Goal: Task Accomplishment & Management: Manage account settings

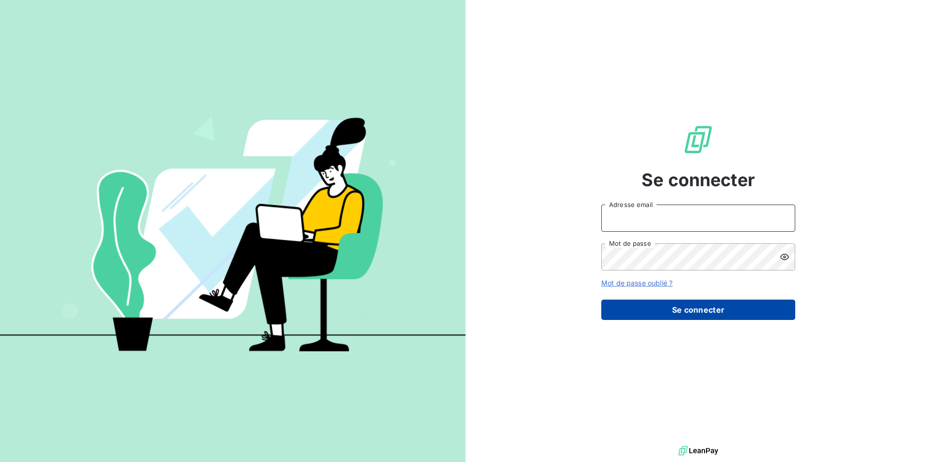
type input "comptaclient@maisonbonifassi.com"
click at [683, 315] on button "Se connecter" at bounding box center [698, 310] width 194 height 20
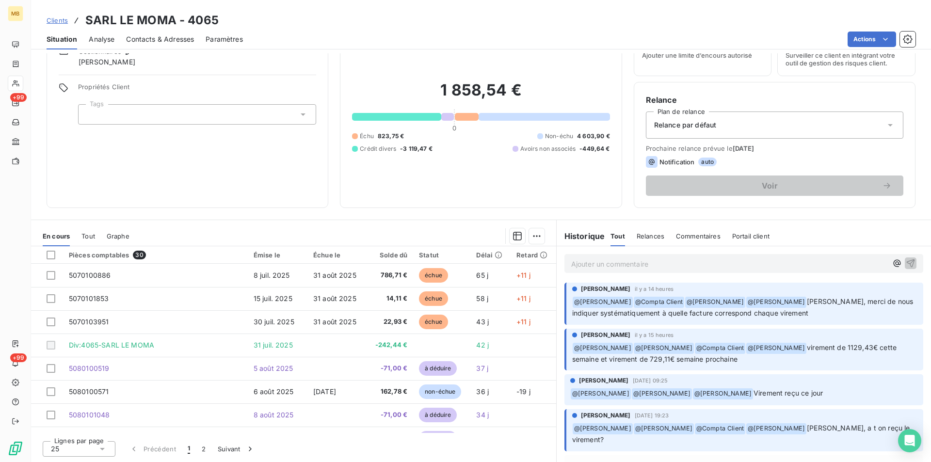
drag, startPoint x: 633, startPoint y: 41, endPoint x: 634, endPoint y: 32, distance: 9.4
click at [633, 39] on div "Actions" at bounding box center [585, 40] width 661 height 16
click at [638, 15] on div "Clients SARL LE MOMA - 4065" at bounding box center [481, 20] width 900 height 17
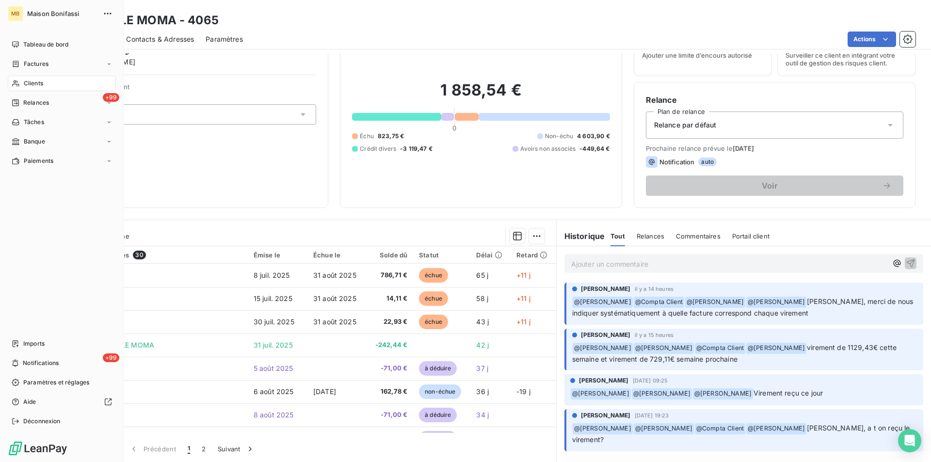
click at [44, 82] on div "Clients" at bounding box center [62, 84] width 108 height 16
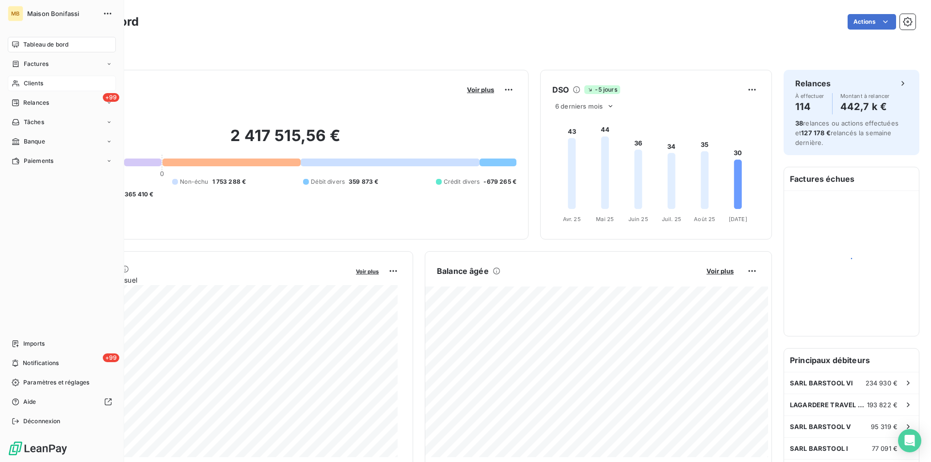
click at [34, 80] on span "Clients" at bounding box center [33, 83] width 19 height 9
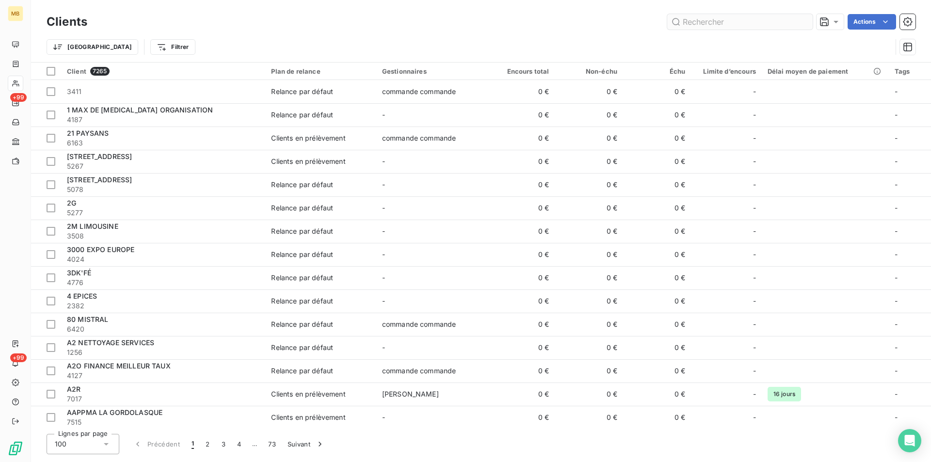
click at [706, 22] on input "text" at bounding box center [740, 22] width 146 height 16
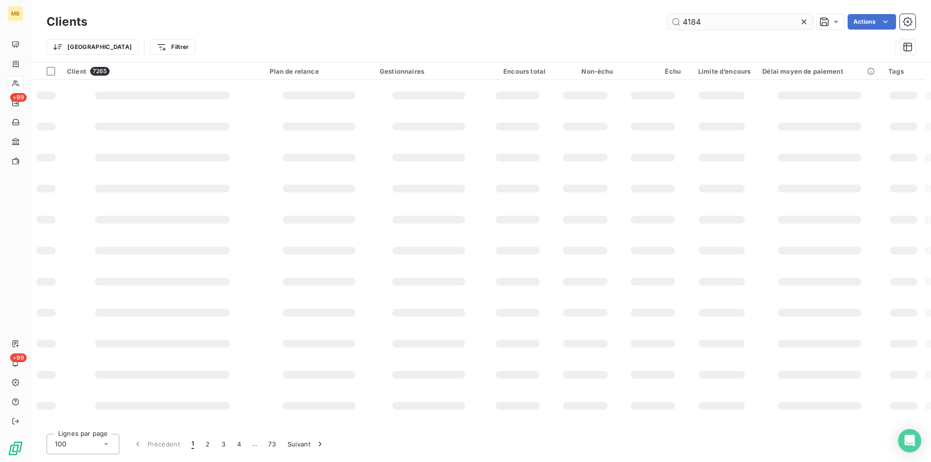
type input "4184"
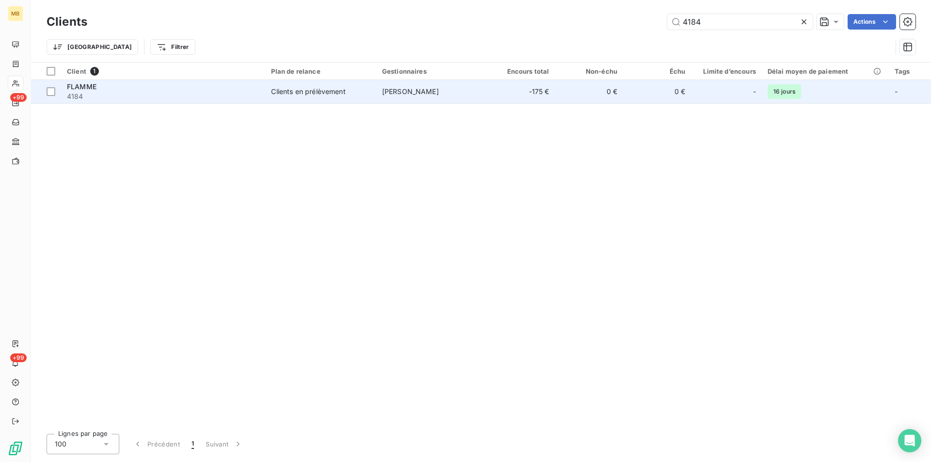
click at [569, 83] on td "0 €" at bounding box center [589, 91] width 68 height 23
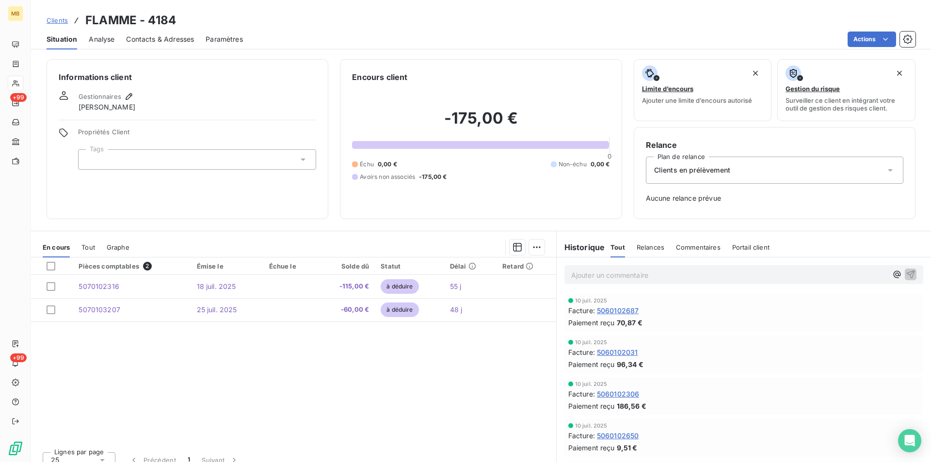
click at [586, 279] on p "Ajouter un commentaire ﻿" at bounding box center [729, 275] width 316 height 12
click at [893, 276] on icon "button" at bounding box center [898, 275] width 10 height 10
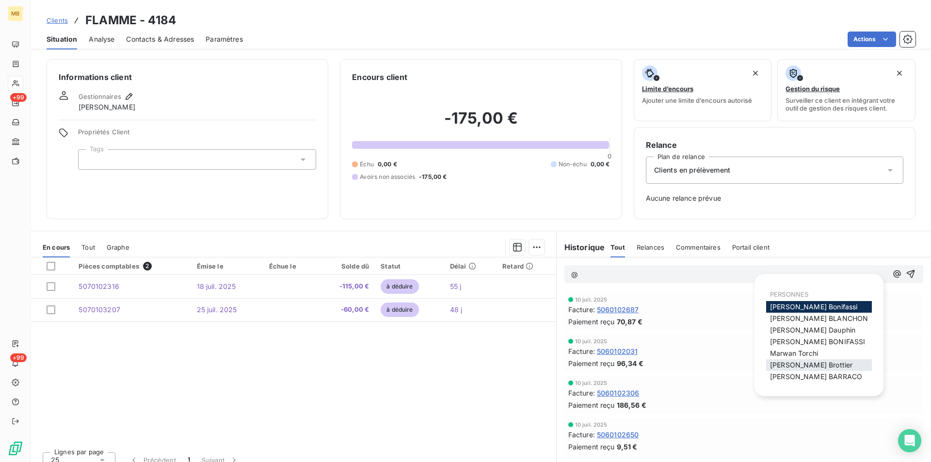
click at [808, 361] on span "[PERSON_NAME]" at bounding box center [811, 365] width 82 height 8
click at [893, 274] on icon "button" at bounding box center [898, 275] width 10 height 10
click at [805, 318] on span "[PERSON_NAME]" at bounding box center [819, 319] width 98 height 8
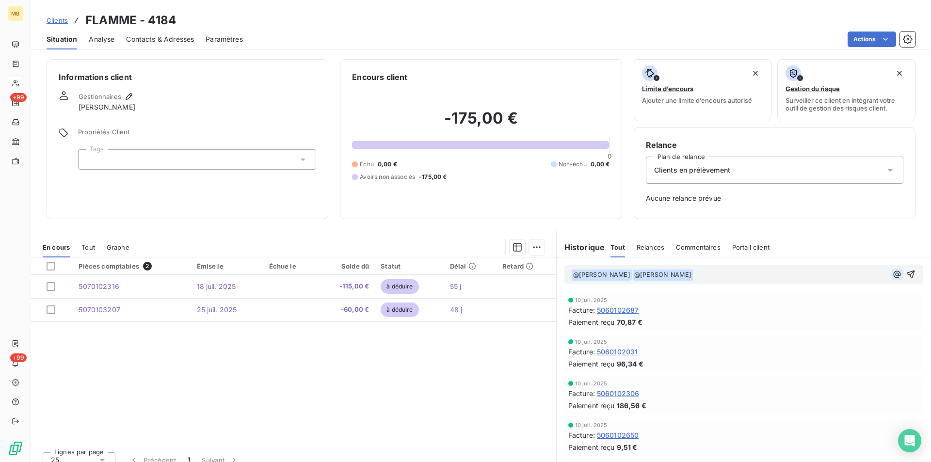
click at [893, 276] on icon "button" at bounding box center [896, 274] width 7 height 7
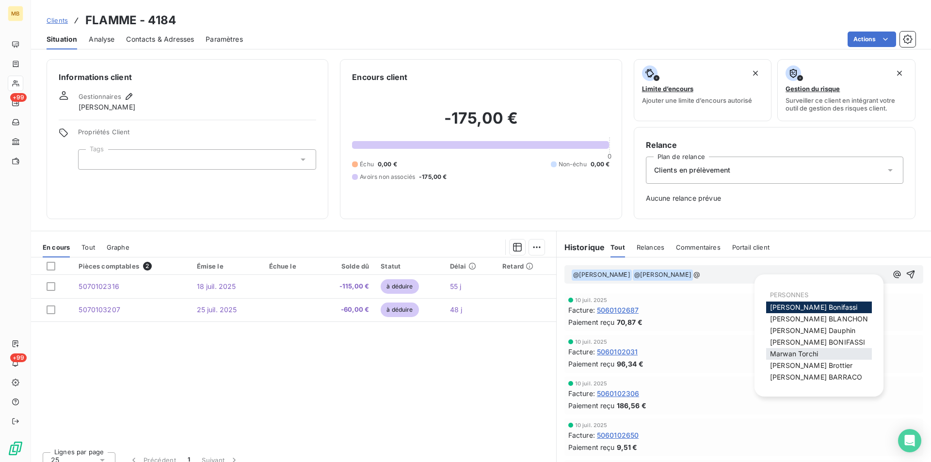
click at [812, 354] on span "[PERSON_NAME]" at bounding box center [794, 354] width 48 height 8
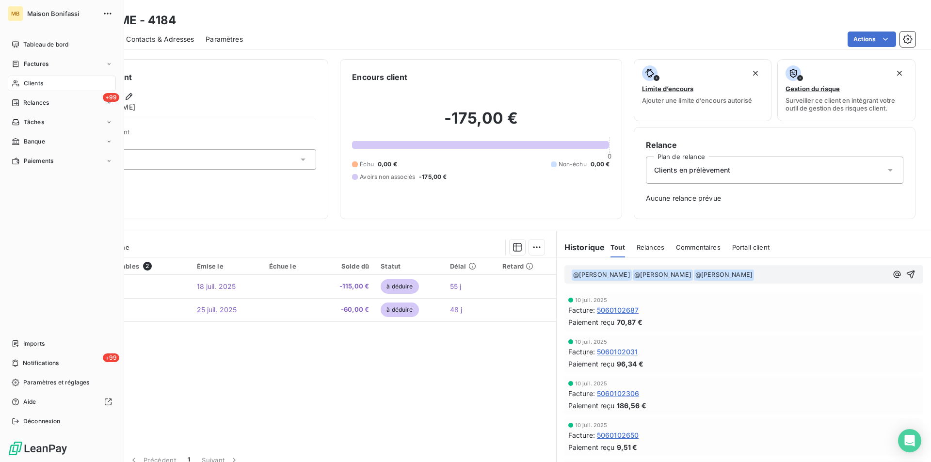
click at [42, 83] on span "Clients" at bounding box center [33, 83] width 19 height 9
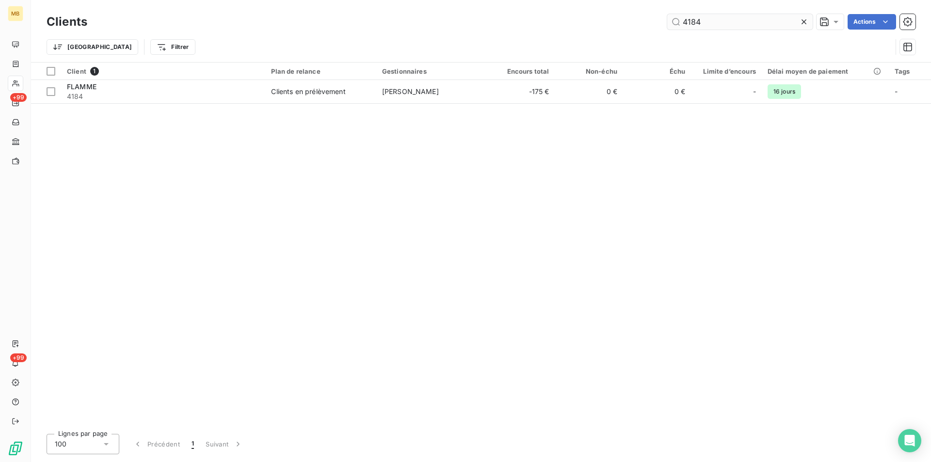
drag, startPoint x: 697, startPoint y: 20, endPoint x: 670, endPoint y: 18, distance: 26.7
click at [670, 18] on input "4184" at bounding box center [740, 22] width 146 height 16
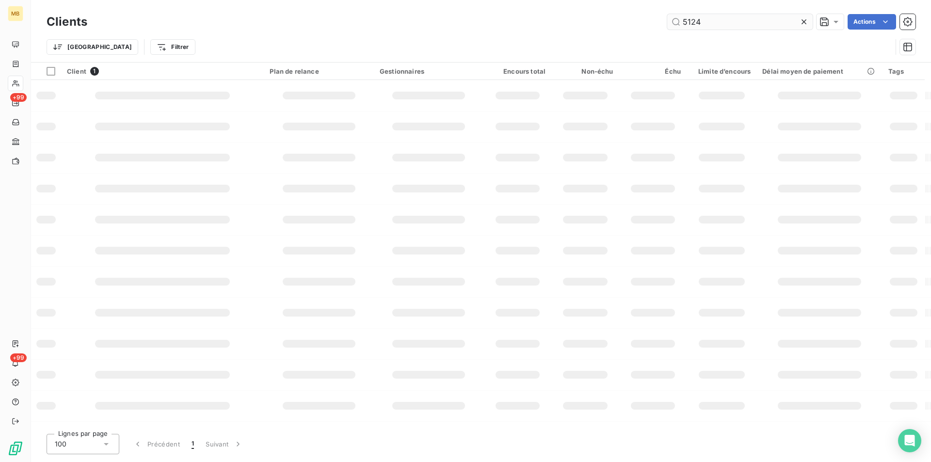
type input "5124"
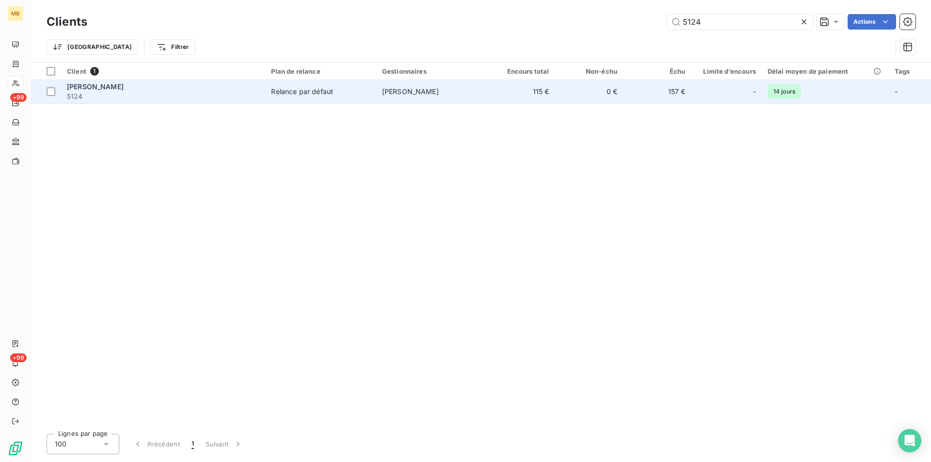
click at [645, 87] on td "157 €" at bounding box center [657, 91] width 68 height 23
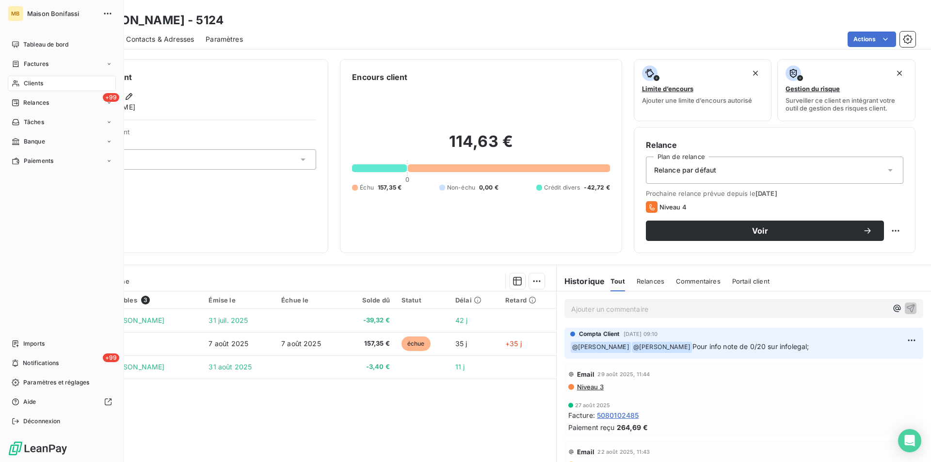
click at [35, 81] on span "Clients" at bounding box center [33, 83] width 19 height 9
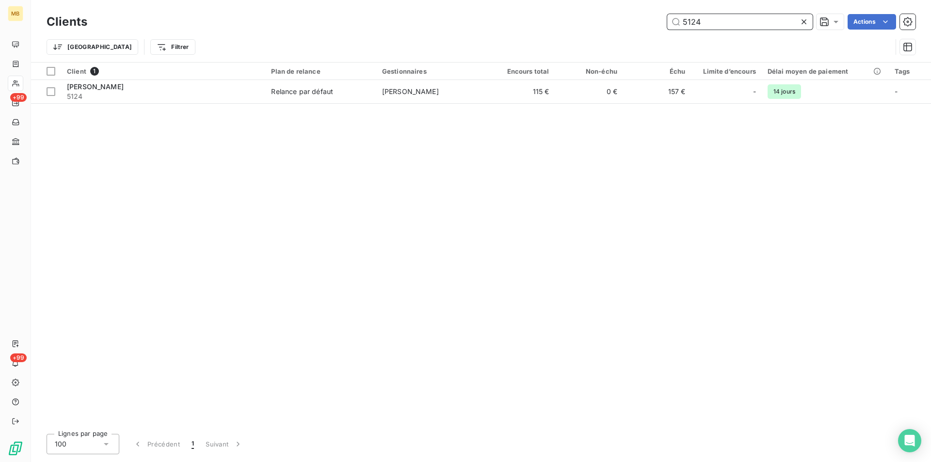
drag, startPoint x: 703, startPoint y: 26, endPoint x: 627, endPoint y: 37, distance: 76.4
click at [627, 37] on div "Clients 5124 Actions Trier Filtrer" at bounding box center [481, 37] width 869 height 50
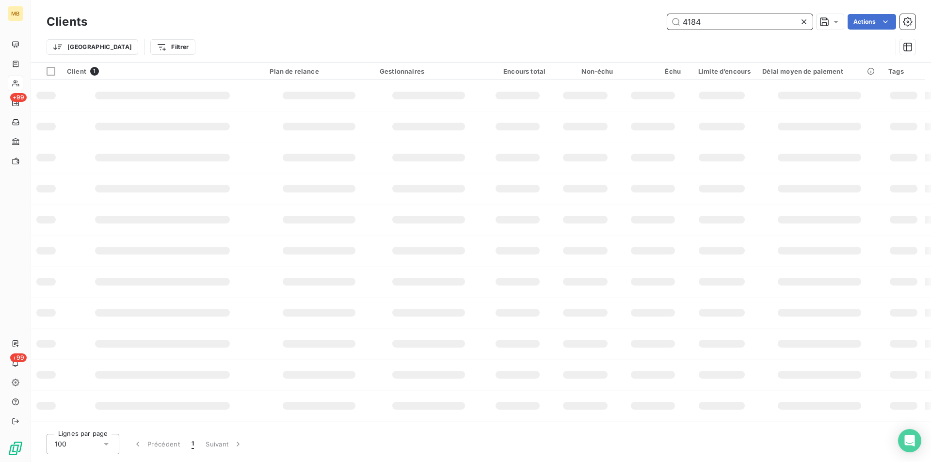
type input "4184"
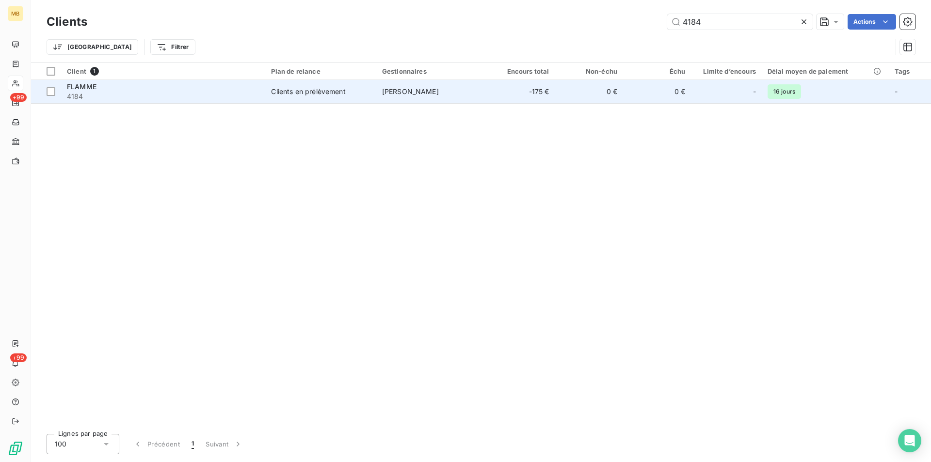
click at [642, 96] on td "0 €" at bounding box center [657, 91] width 68 height 23
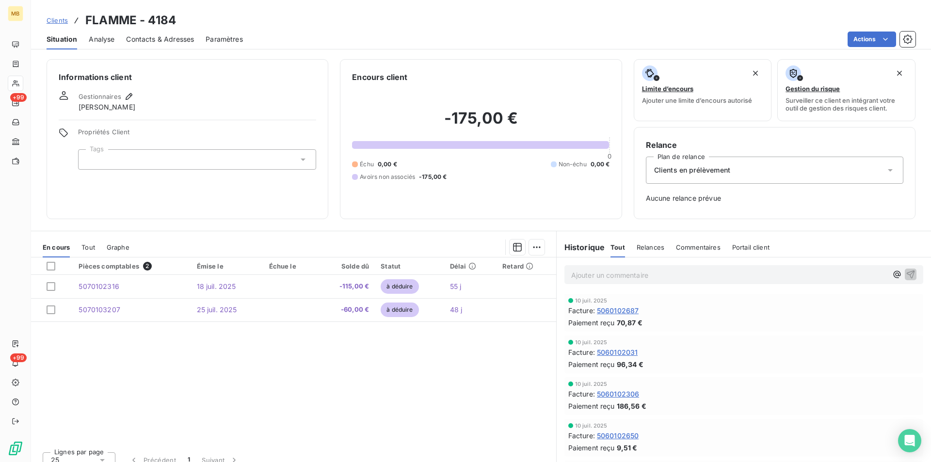
click at [647, 271] on p "Ajouter un commentaire ﻿" at bounding box center [729, 275] width 316 height 12
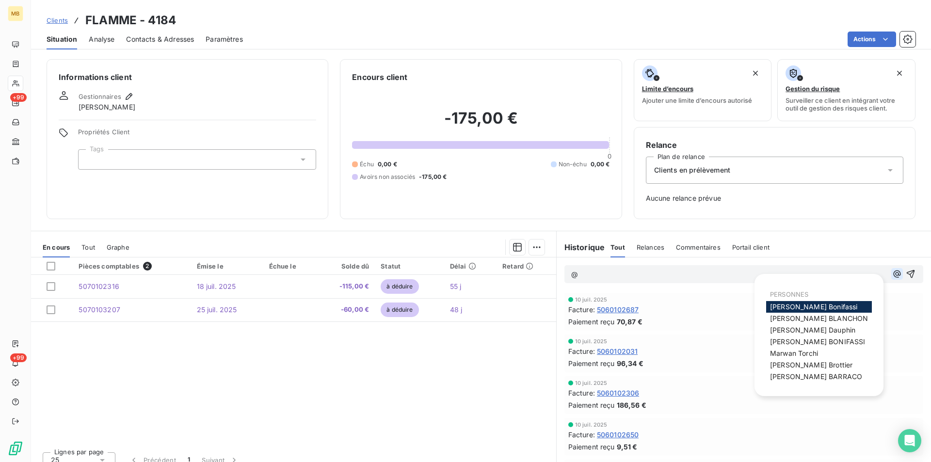
click at [893, 276] on icon "button" at bounding box center [898, 274] width 10 height 10
click at [824, 321] on span "[PERSON_NAME]" at bounding box center [819, 318] width 98 height 8
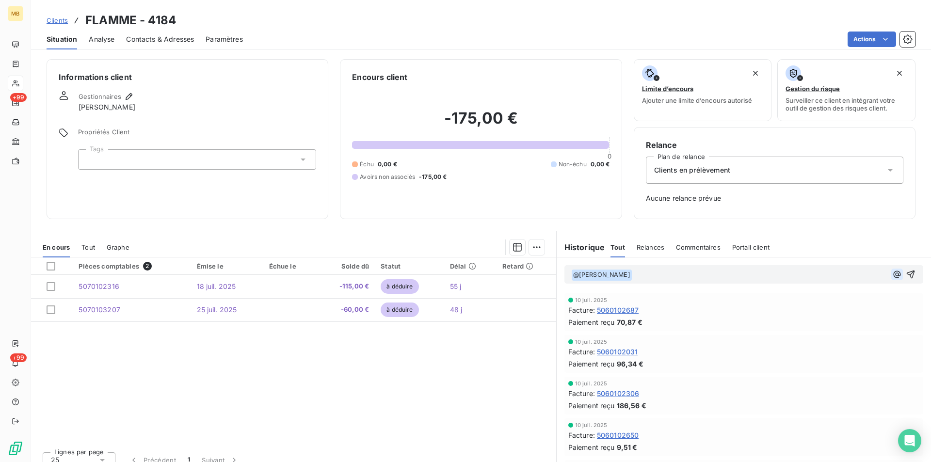
click at [893, 277] on icon "button" at bounding box center [896, 274] width 7 height 7
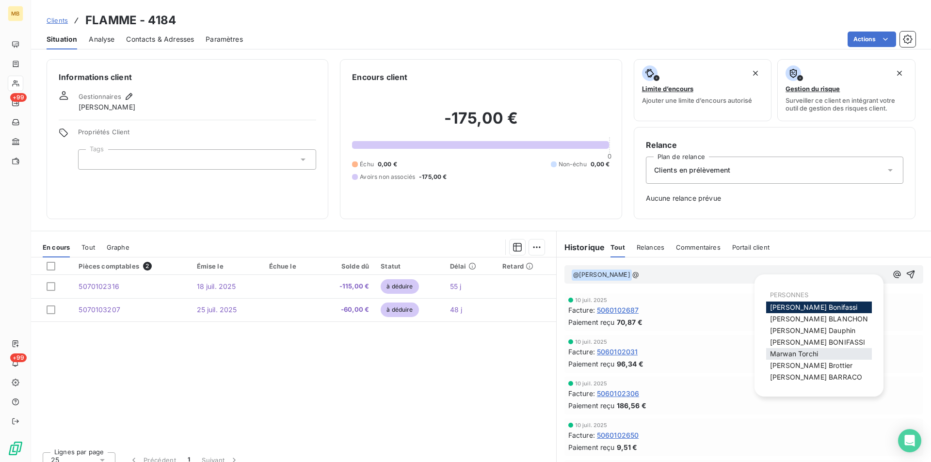
click at [825, 355] on div "[PERSON_NAME]" at bounding box center [819, 354] width 106 height 12
click at [820, 357] on div "[PERSON_NAME]" at bounding box center [819, 354] width 106 height 12
click at [805, 355] on span "[PERSON_NAME]" at bounding box center [794, 354] width 48 height 8
click at [804, 355] on div "Facture : 5060102031" at bounding box center [743, 352] width 351 height 10
click at [893, 273] on icon "button" at bounding box center [898, 275] width 10 height 10
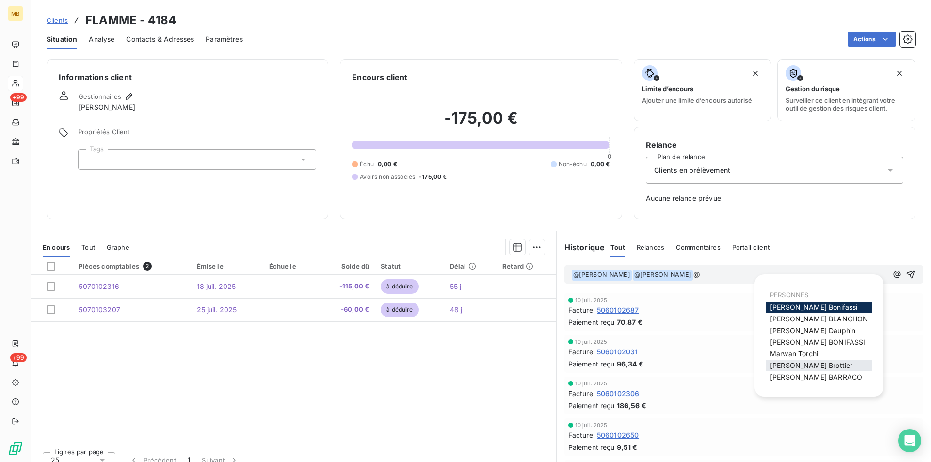
click at [797, 363] on span "[PERSON_NAME]" at bounding box center [811, 365] width 82 height 8
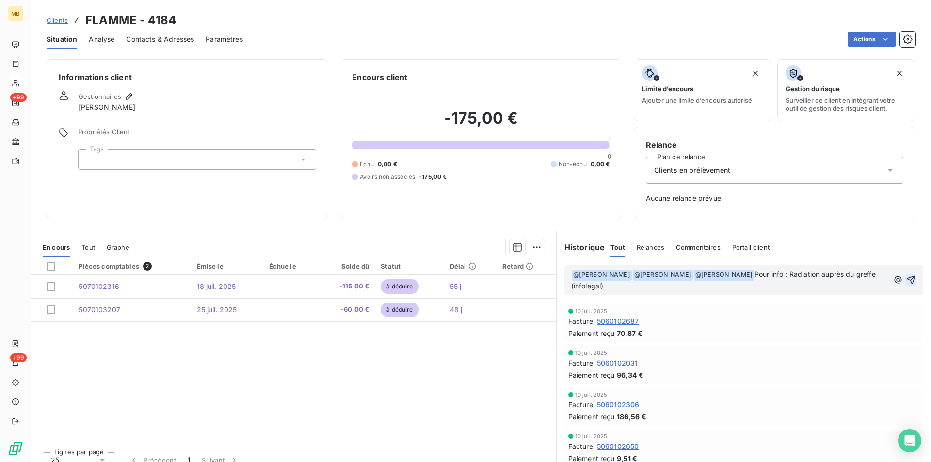
click at [907, 281] on icon "button" at bounding box center [911, 280] width 8 height 8
